Goal: Transaction & Acquisition: Purchase product/service

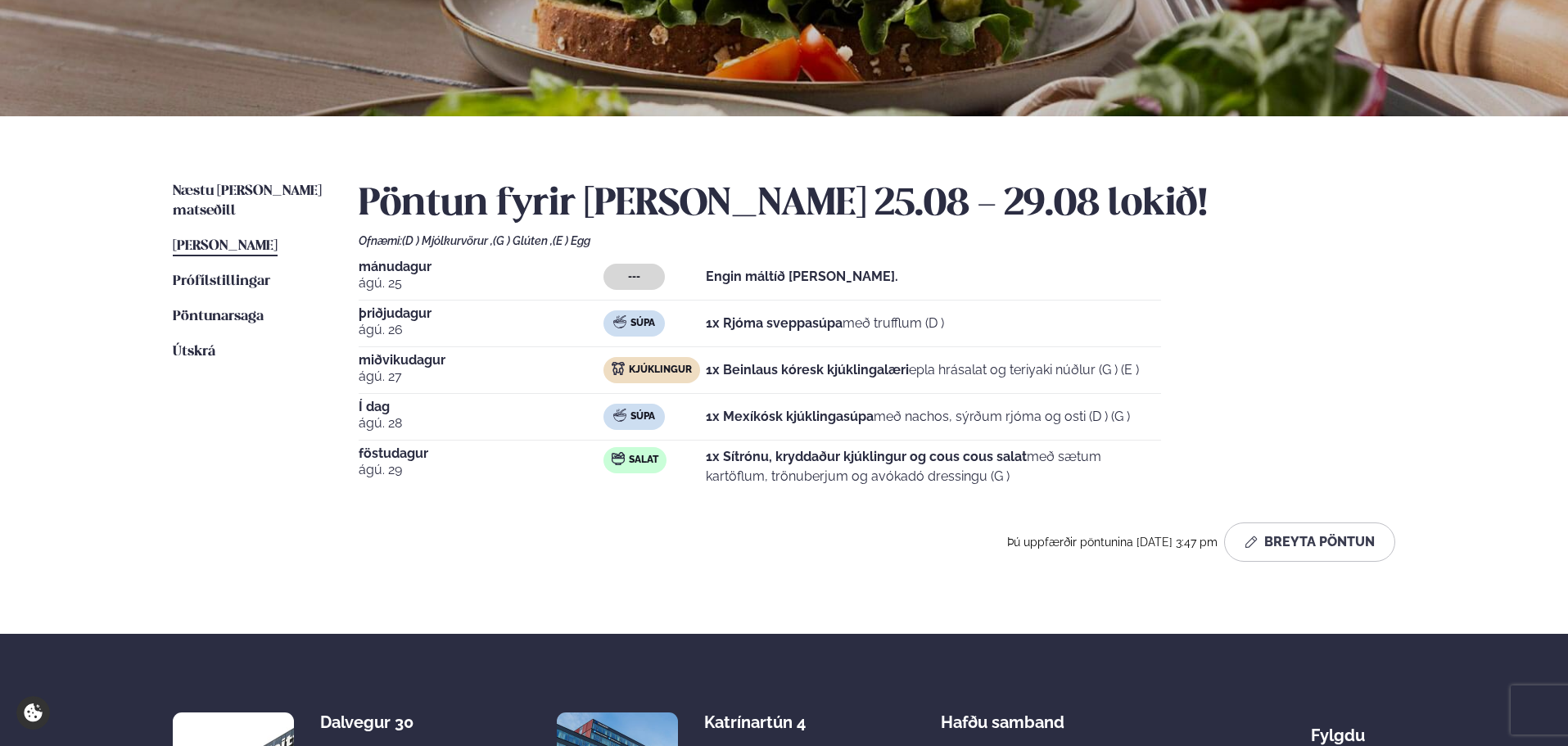
scroll to position [245, 0]
click at [271, 185] on span "Næstu [PERSON_NAME] matseðill" at bounding box center [247, 201] width 149 height 33
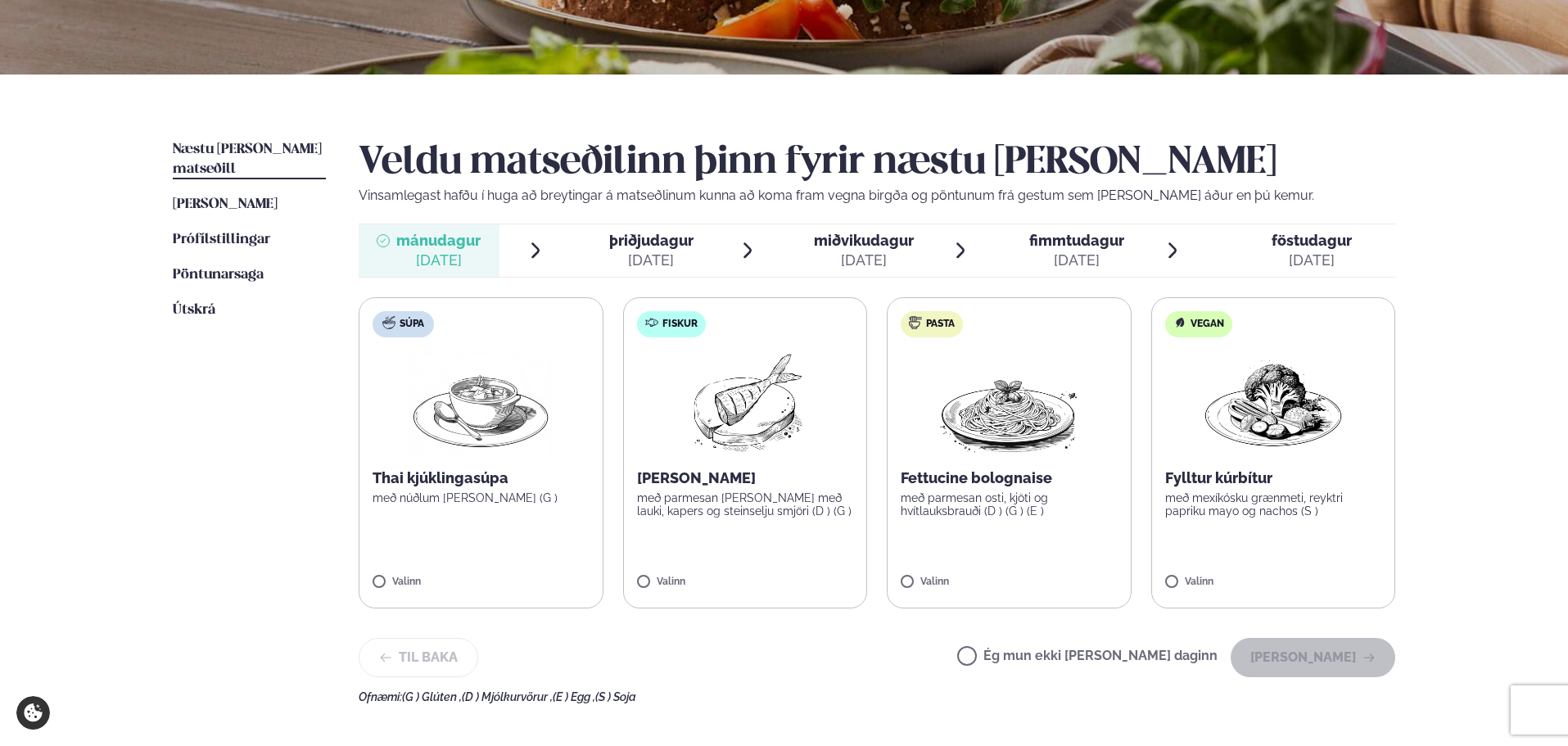
scroll to position [328, 0]
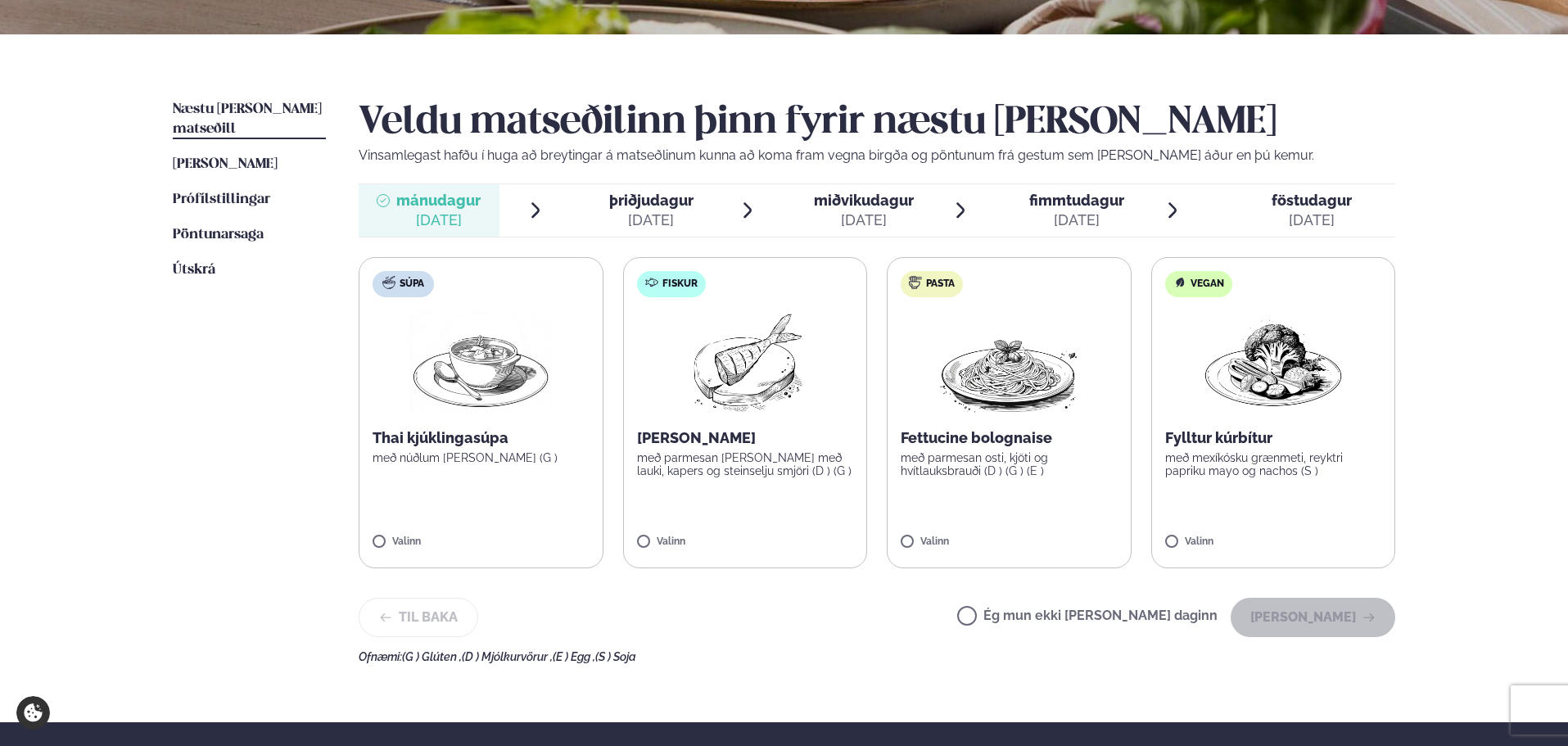
click at [714, 394] on img at bounding box center [745, 362] width 145 height 105
click at [1308, 616] on button "[PERSON_NAME]" at bounding box center [1314, 617] width 165 height 39
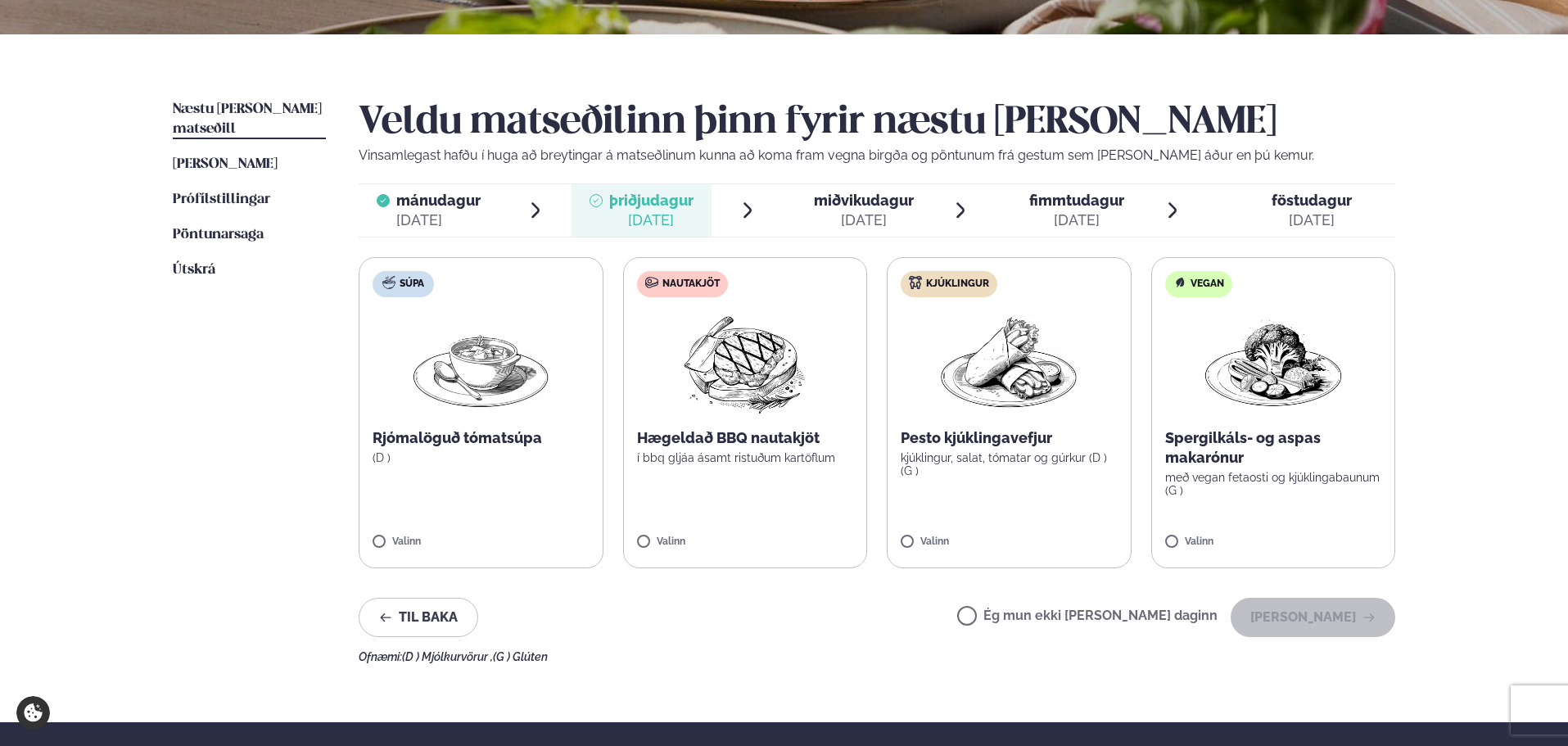
click at [938, 493] on label "Kjúklingur Pesto kjúklingavefjur kjúklingur, salat, tómatar og gúrkur (D ) (G )…" at bounding box center [1009, 412] width 245 height 311
click at [1297, 607] on button "[PERSON_NAME]" at bounding box center [1314, 617] width 165 height 39
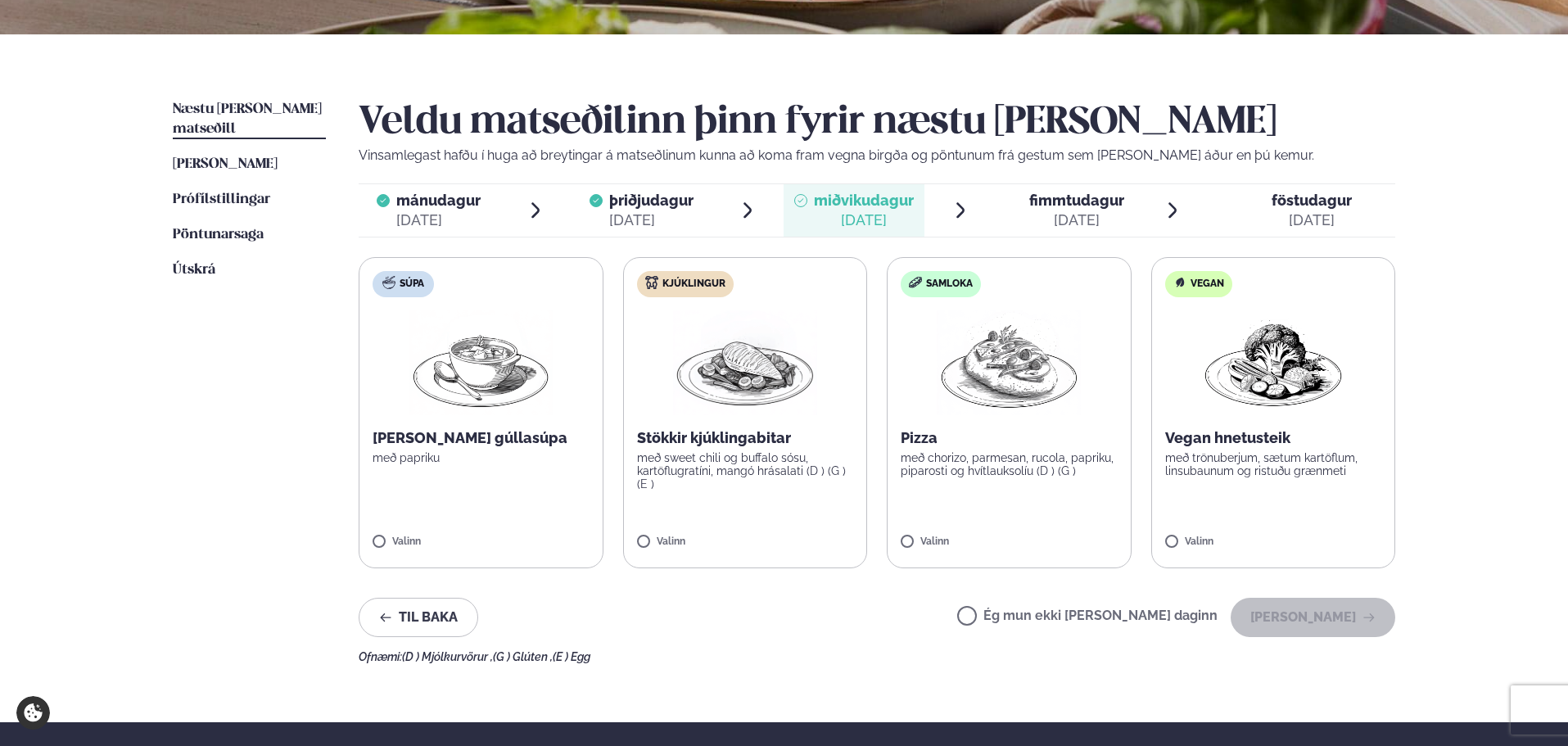
drag, startPoint x: 943, startPoint y: 494, endPoint x: 956, endPoint y: 492, distance: 13.2
click at [947, 493] on label "Samloka Pizza með chorizo, parmesan, rucola, papriku, piparosti og hvítlauksolí…" at bounding box center [1009, 412] width 245 height 311
click at [998, 511] on label "Samloka Pizza með chorizo, parmesan, rucola, papriku, piparosti og hvítlauksolí…" at bounding box center [1009, 412] width 245 height 311
click at [1275, 611] on button "[PERSON_NAME]" at bounding box center [1314, 617] width 165 height 39
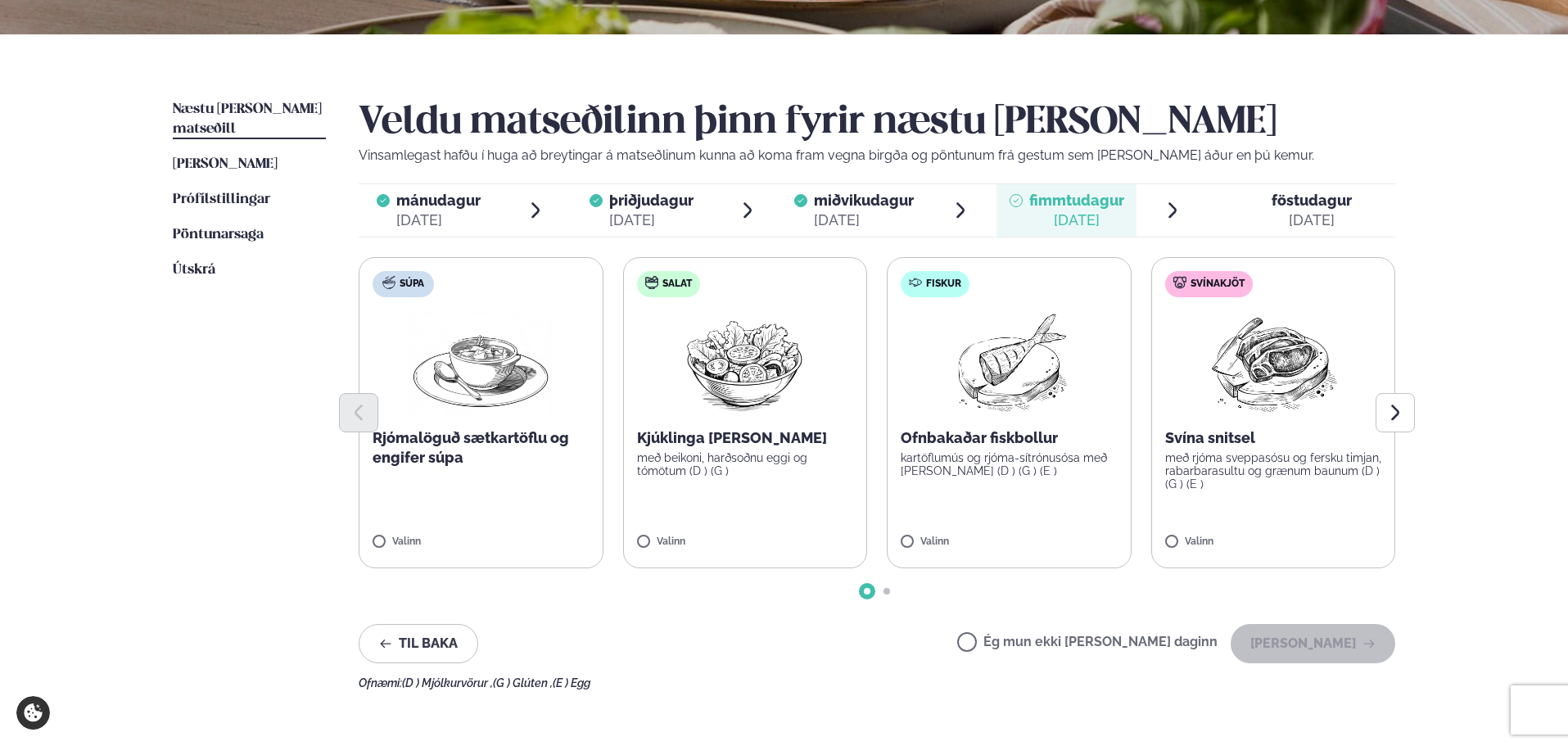
click at [779, 513] on label "Salat Kjúklinga [PERSON_NAME] með beikoni, harðsoðnu eggi og tómötum (D ) (G ) …" at bounding box center [745, 412] width 245 height 311
click at [1286, 641] on button "[PERSON_NAME]" at bounding box center [1314, 643] width 165 height 39
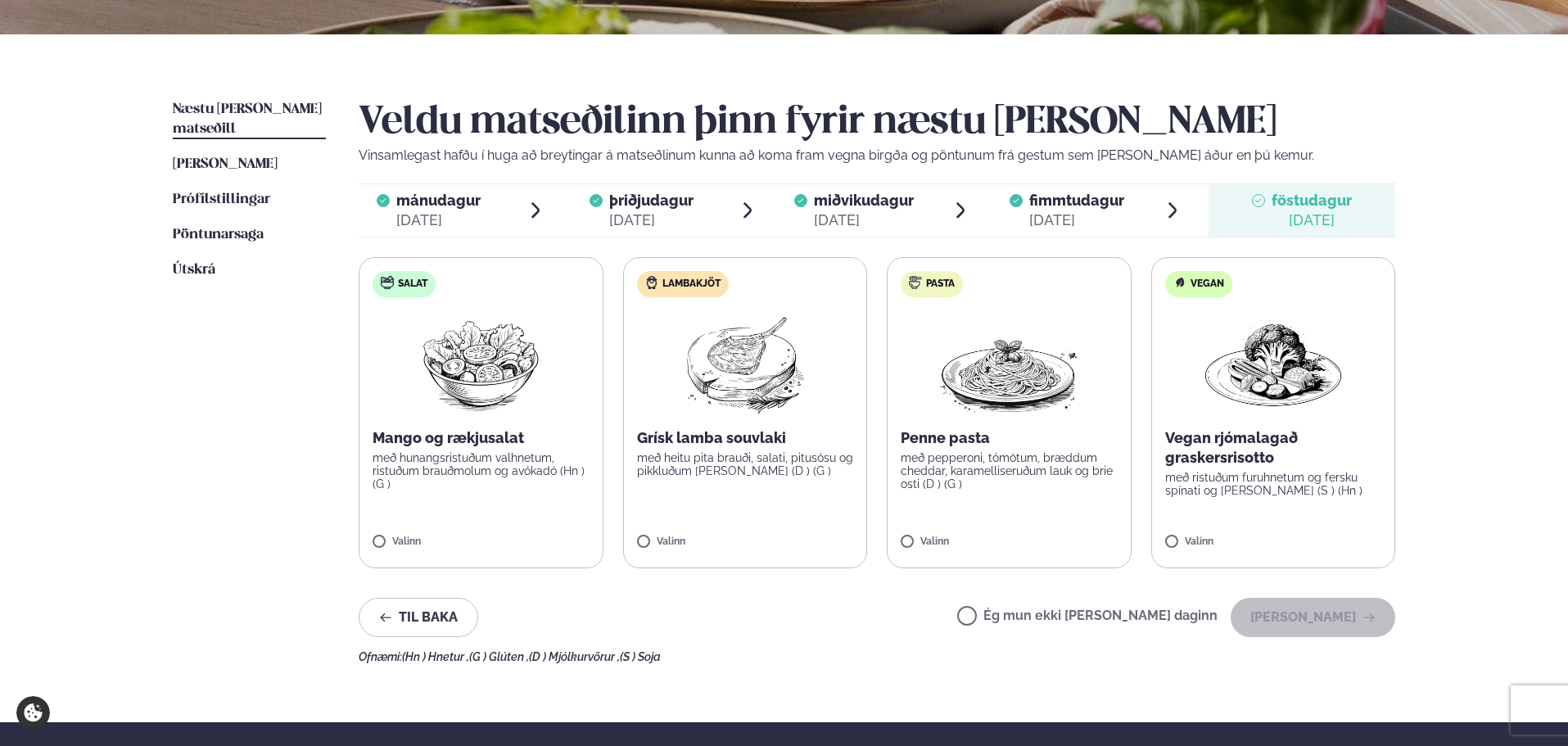
click at [817, 488] on label "Lambakjöt Grísk lamba souvlaki með heitu pita brauði, salati, pitusósu og pikkl…" at bounding box center [745, 412] width 245 height 311
click at [1273, 622] on button "[PERSON_NAME]" at bounding box center [1314, 617] width 165 height 39
